Goal: Download file/media

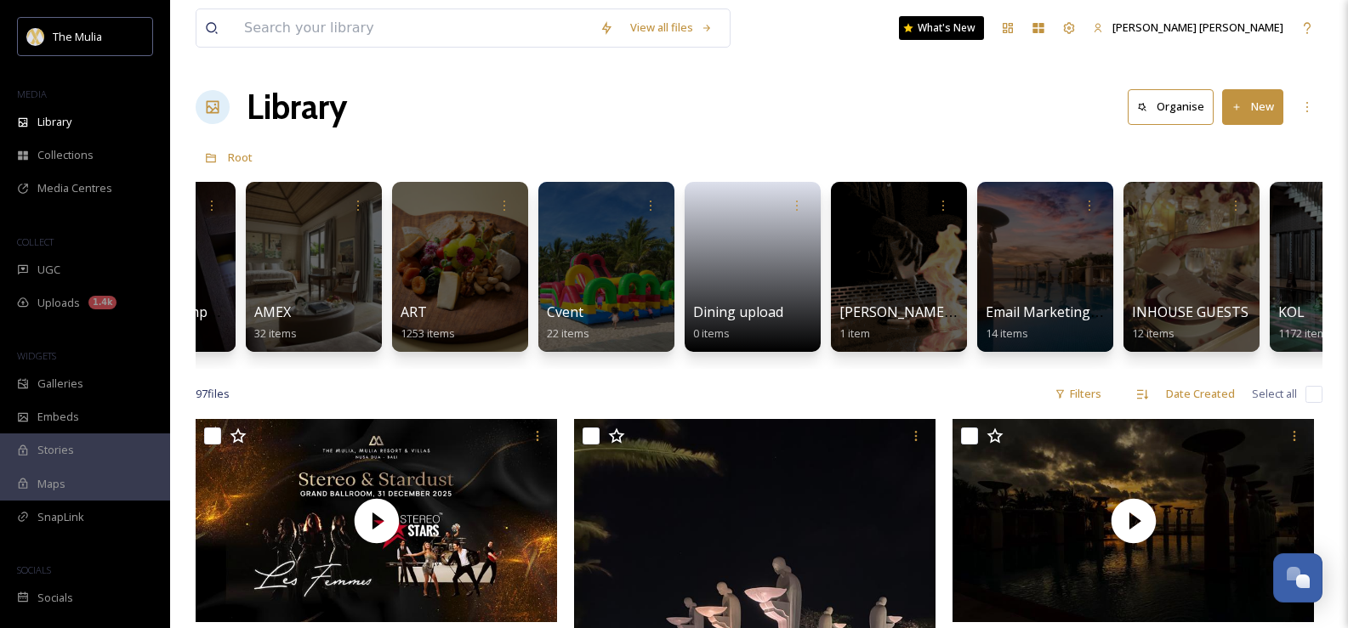
scroll to position [0, 128]
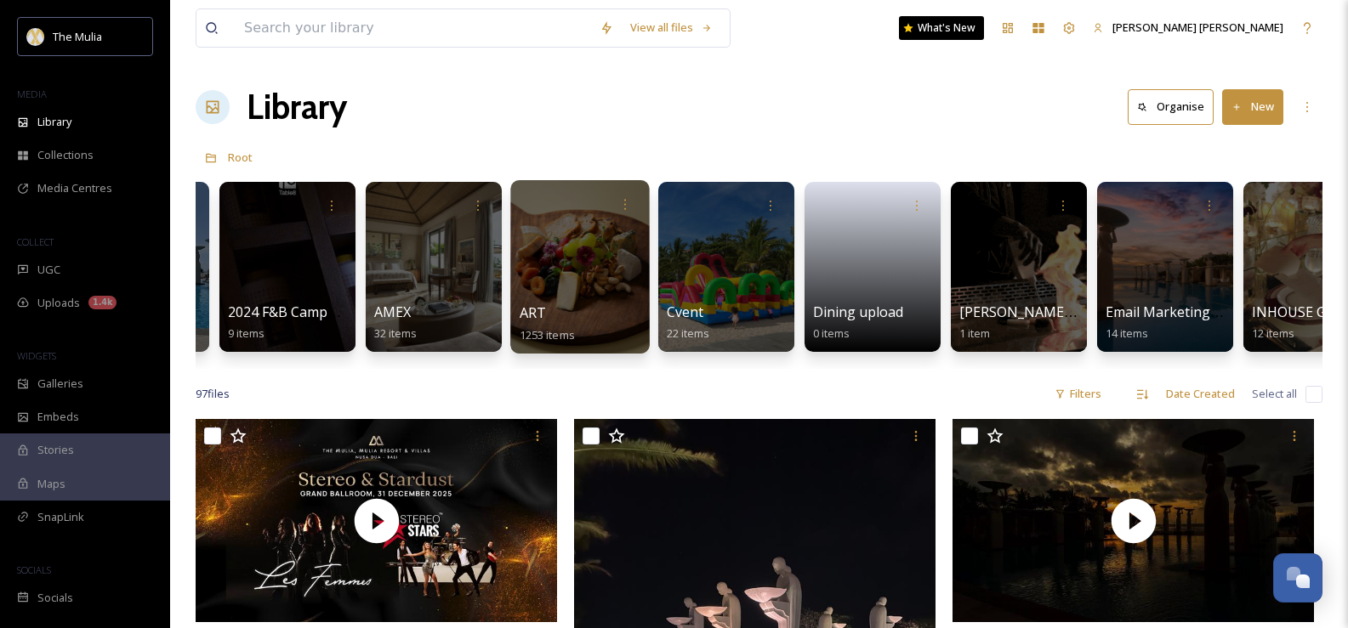
click at [545, 235] on div at bounding box center [579, 266] width 139 height 173
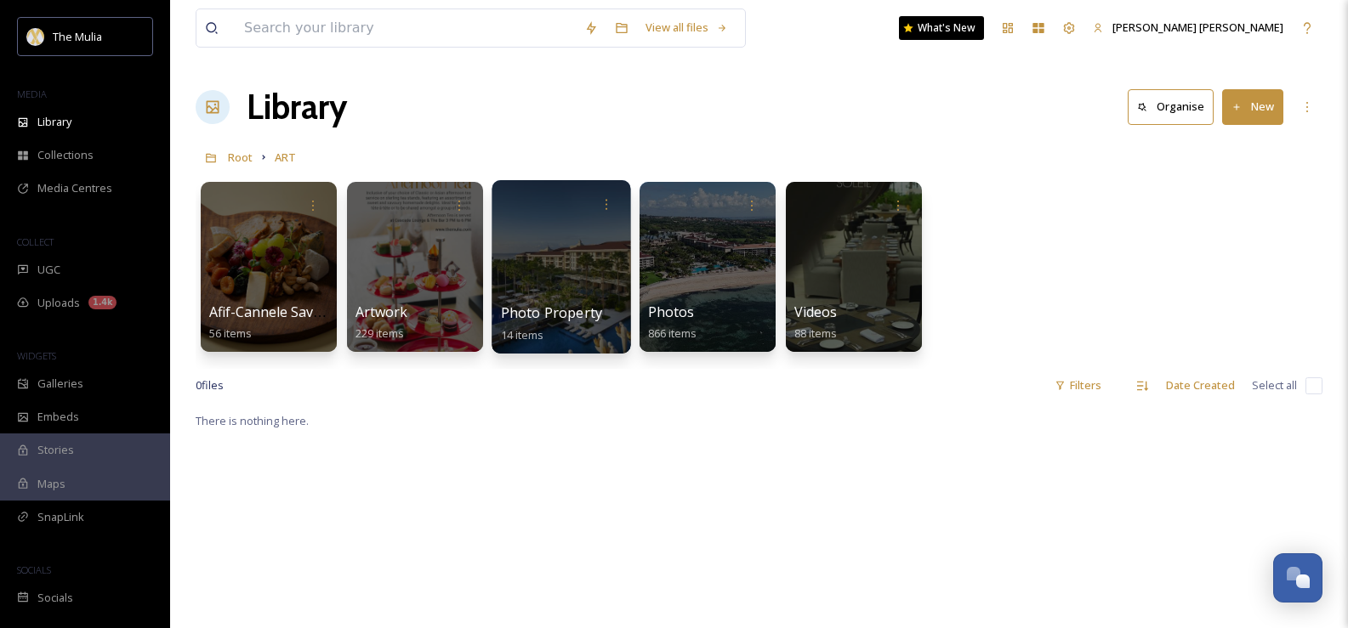
click at [536, 252] on div at bounding box center [560, 266] width 139 height 173
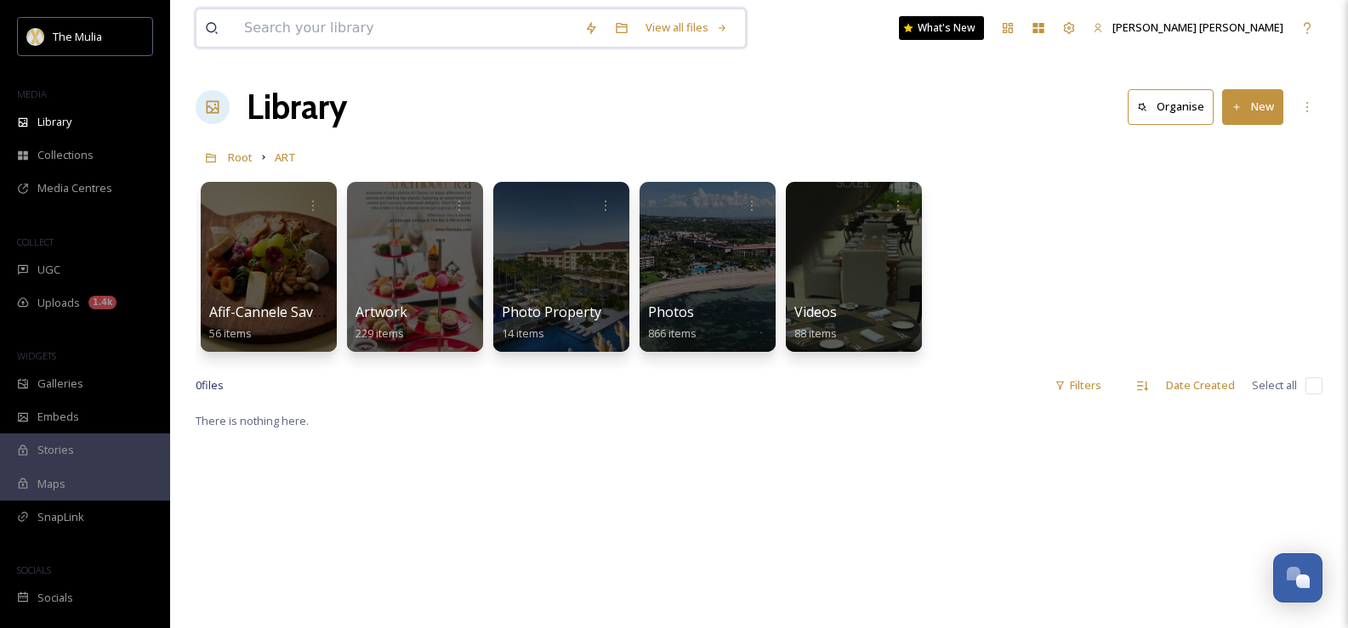
click at [408, 20] on input at bounding box center [406, 27] width 340 height 37
click at [78, 126] on div "Library" at bounding box center [85, 121] width 170 height 33
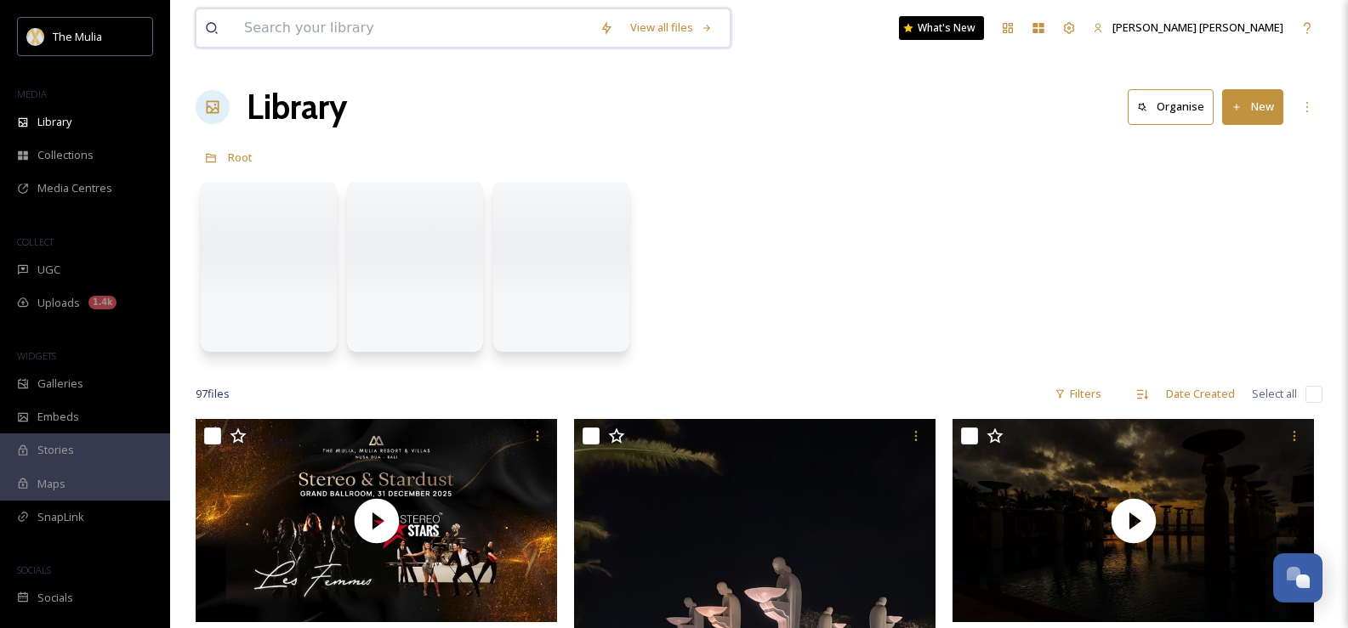
click at [471, 20] on input at bounding box center [413, 27] width 355 height 37
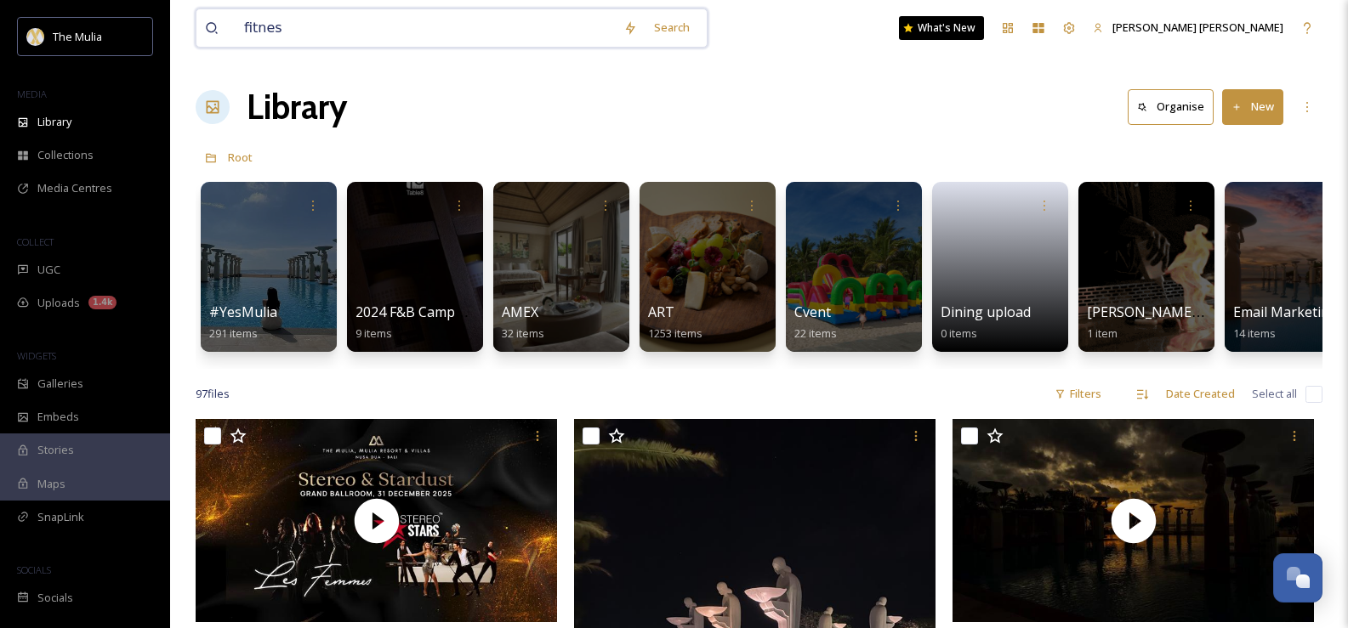
type input "fitness"
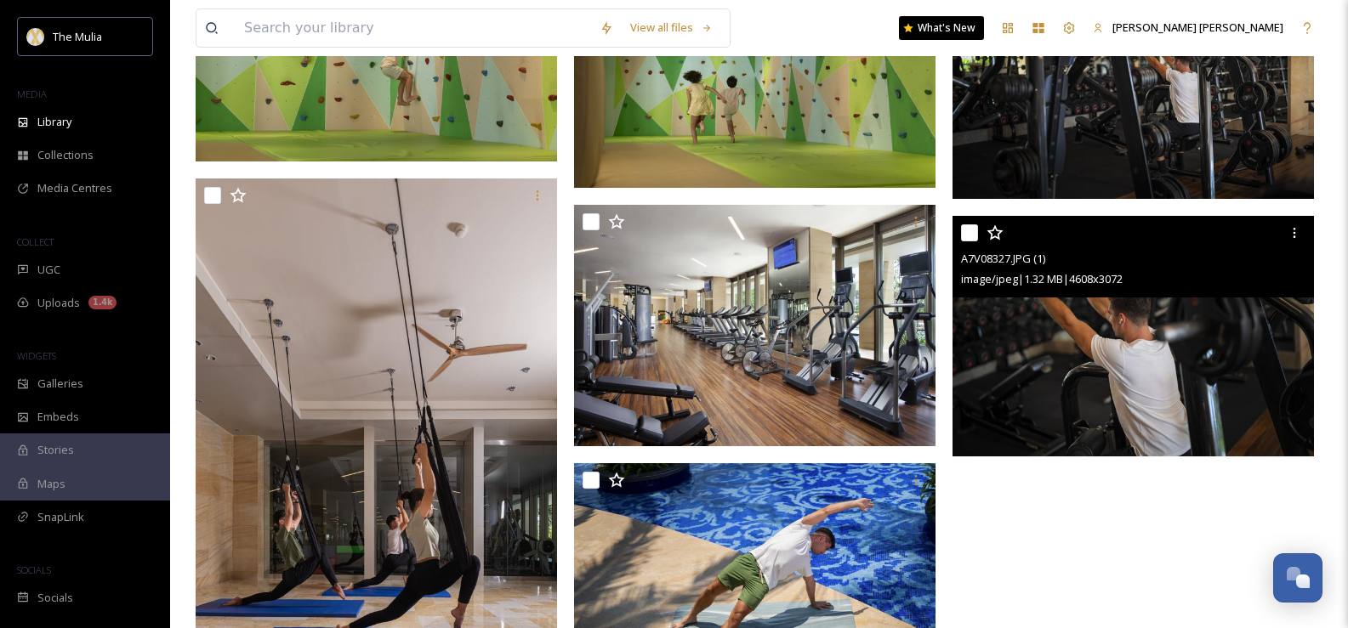
scroll to position [593, 0]
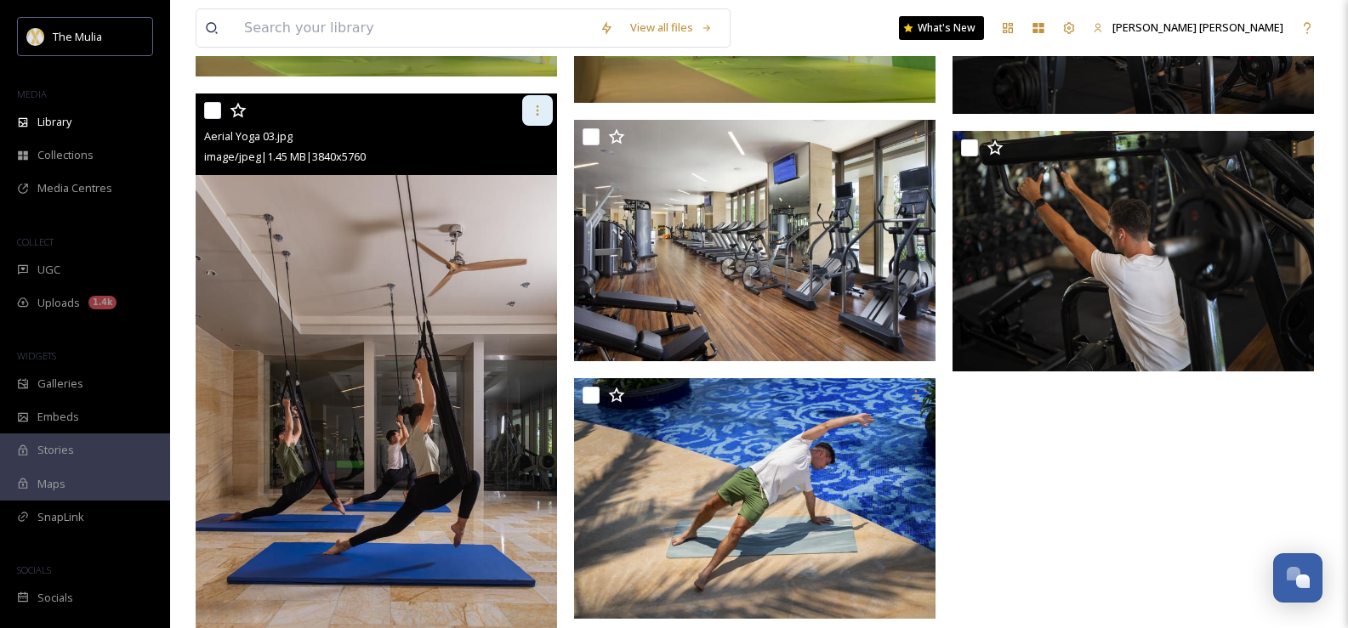
click at [531, 110] on icon at bounding box center [538, 111] width 14 height 14
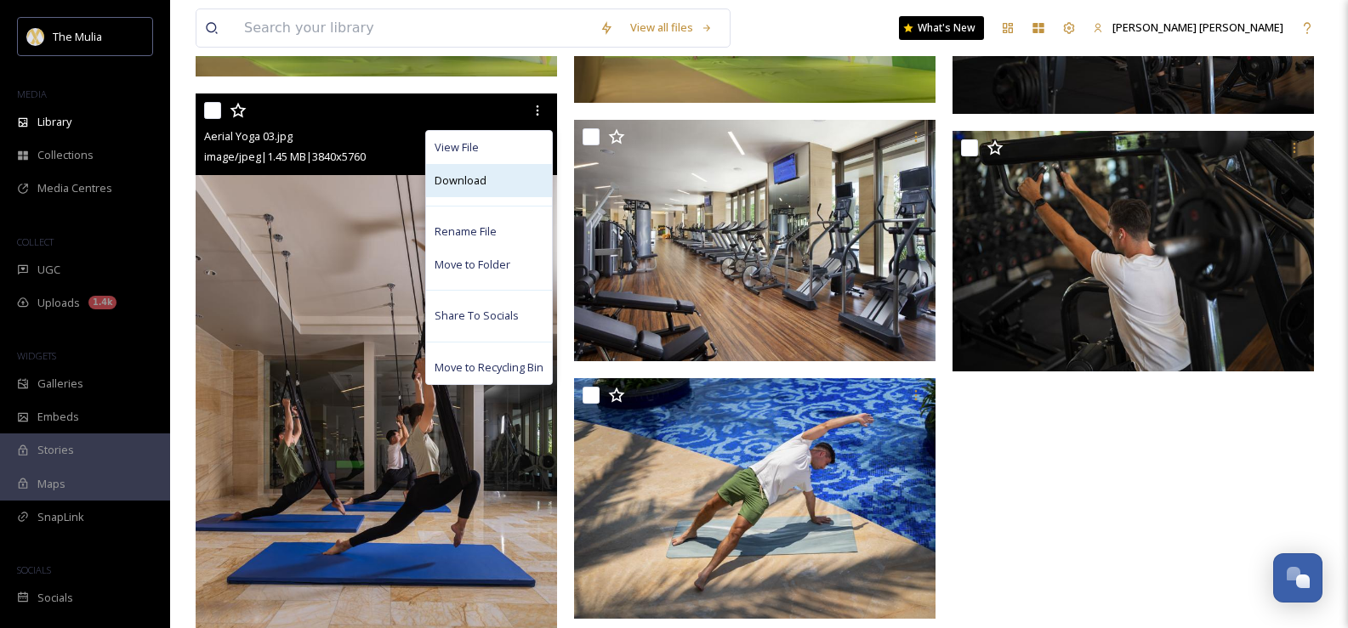
click at [492, 173] on div "Download" at bounding box center [489, 180] width 126 height 33
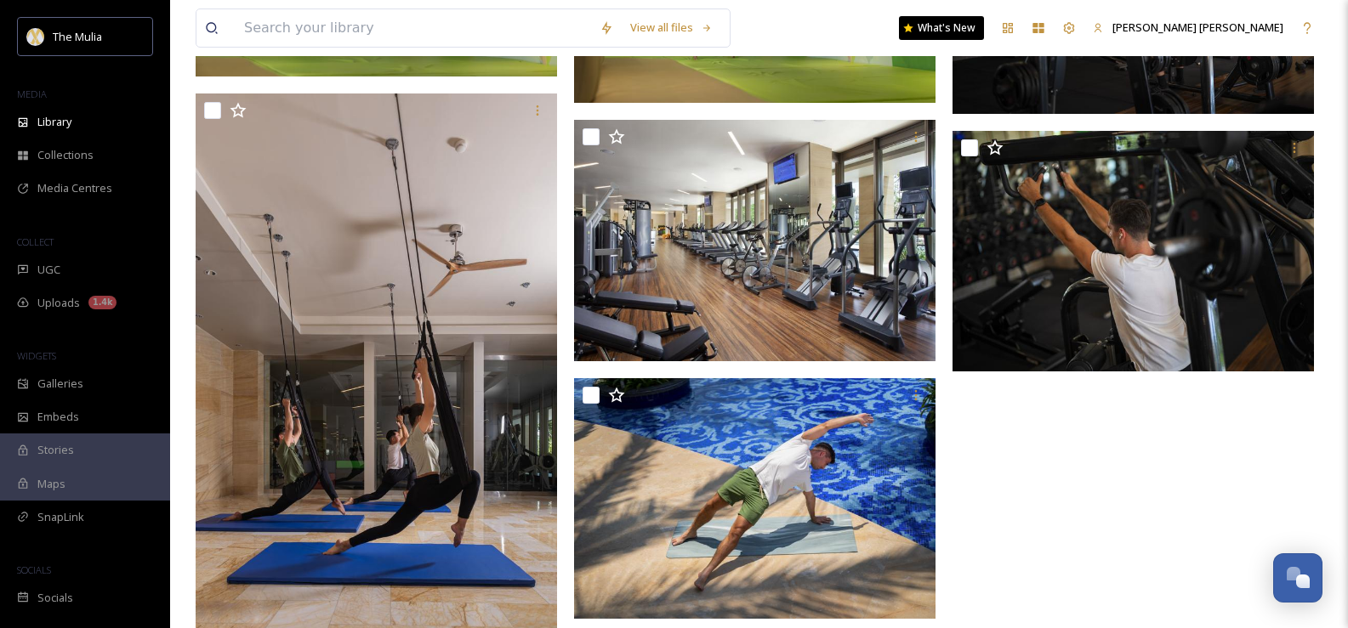
click at [1141, 456] on div at bounding box center [1137, 408] width 370 height 1587
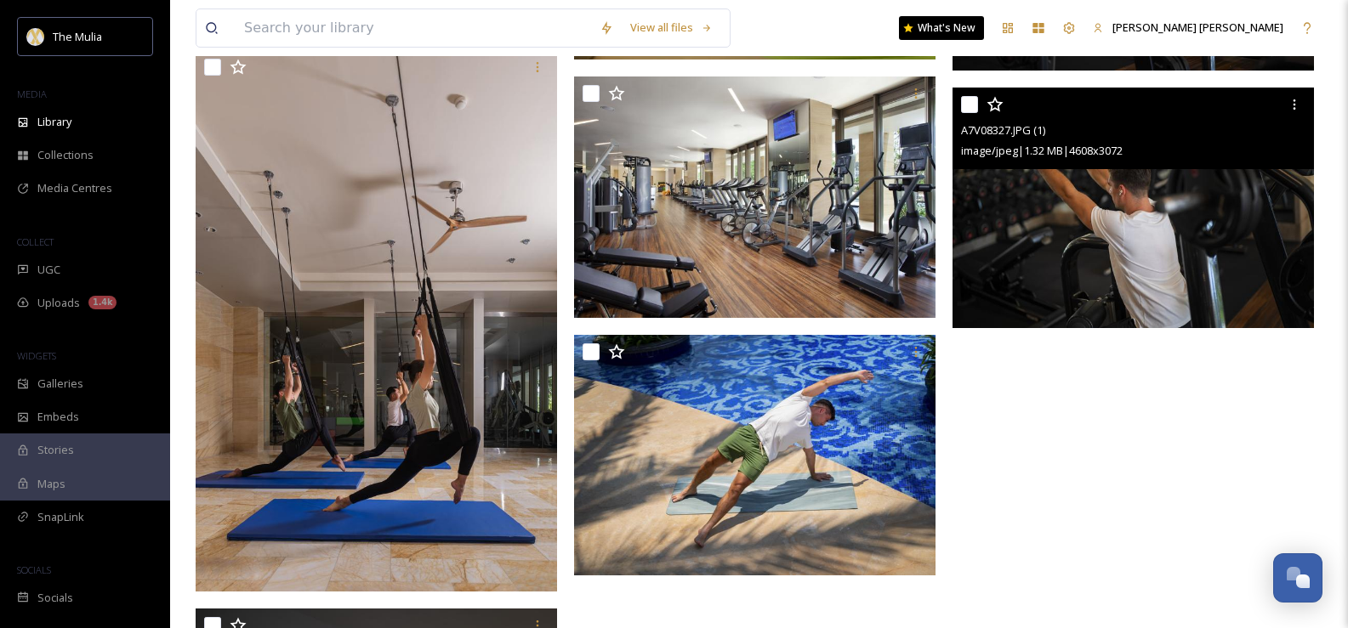
scroll to position [595, 0]
